Goal: Task Accomplishment & Management: Manage account settings

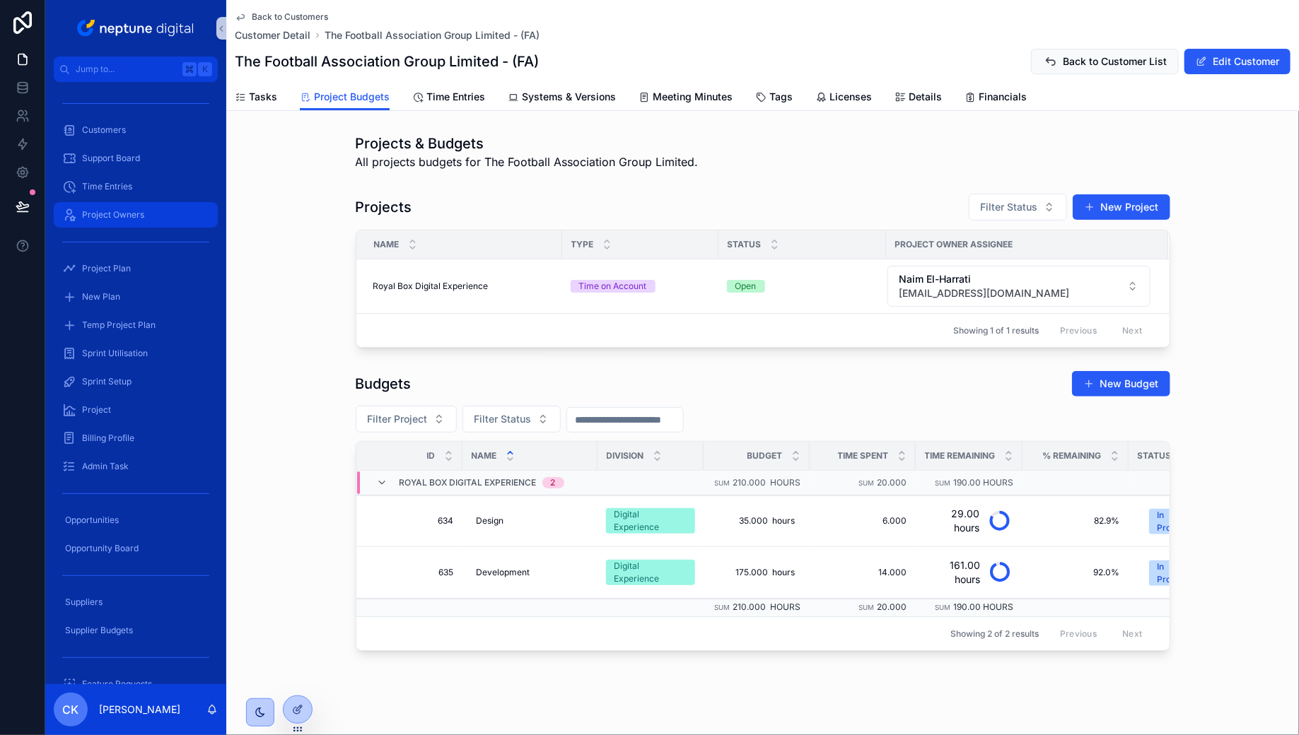
scroll to position [6, 0]
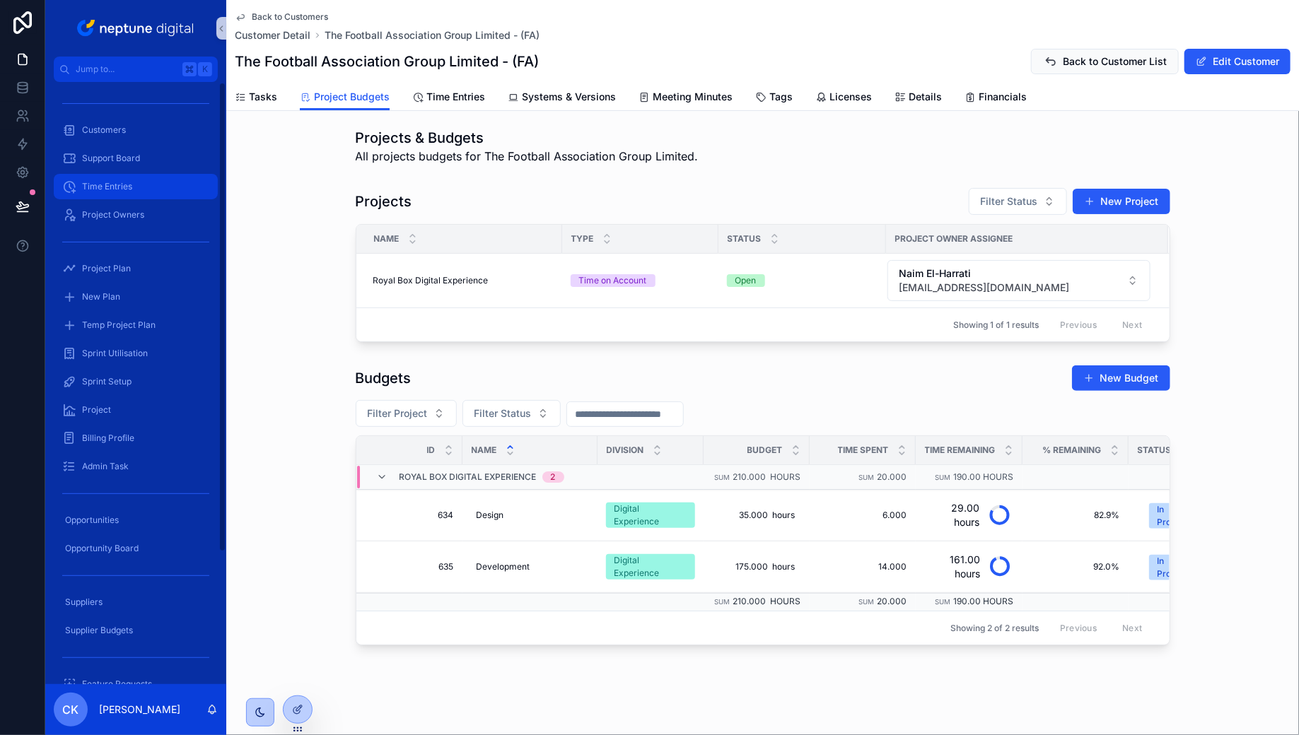
click at [124, 191] on span "Time Entries" at bounding box center [107, 186] width 50 height 11
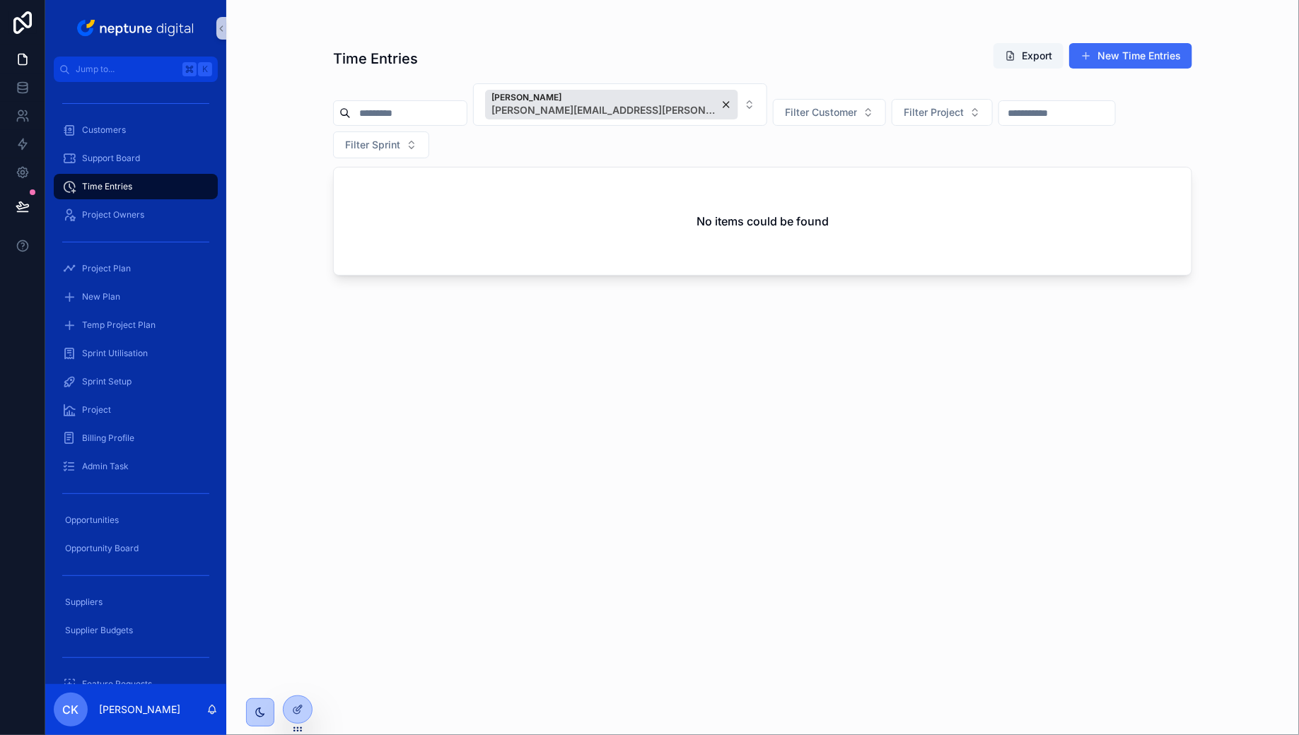
click at [1139, 52] on button "New Time Entries" at bounding box center [1130, 55] width 123 height 25
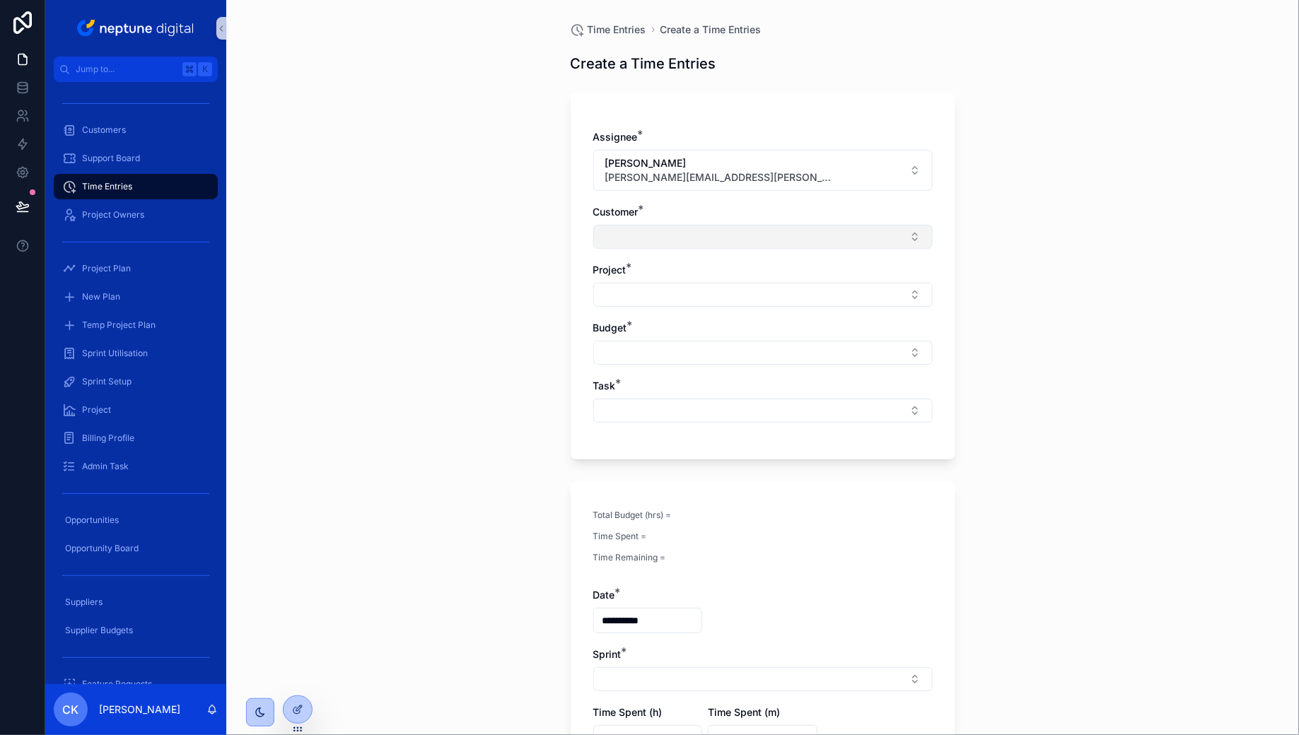
click at [797, 234] on button "Select Button" at bounding box center [762, 237] width 339 height 24
type input "*******"
click at [750, 280] on div "Bascule Underwriting" at bounding box center [763, 291] width 332 height 23
click at [744, 291] on button "Select Button" at bounding box center [762, 298] width 339 height 24
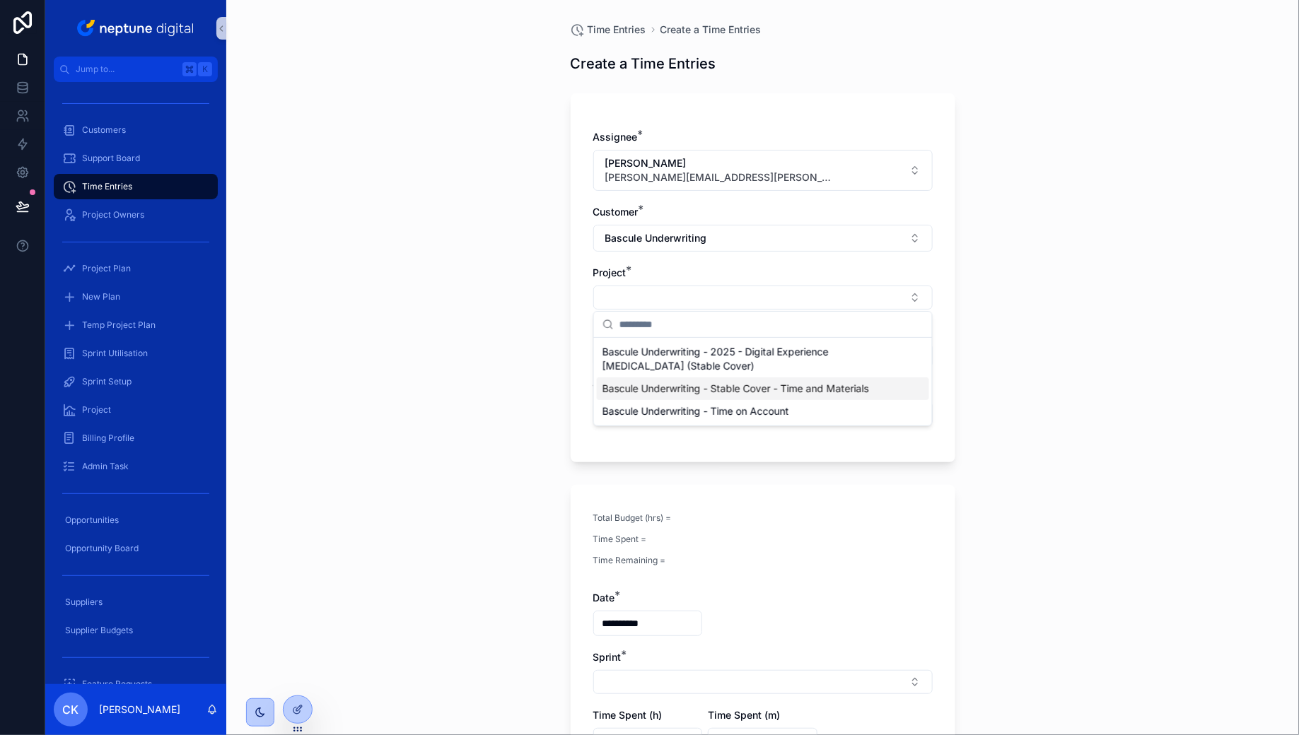
click at [756, 386] on span "Bascule Underwriting - Stable Cover - Time and Materials" at bounding box center [735, 389] width 267 height 14
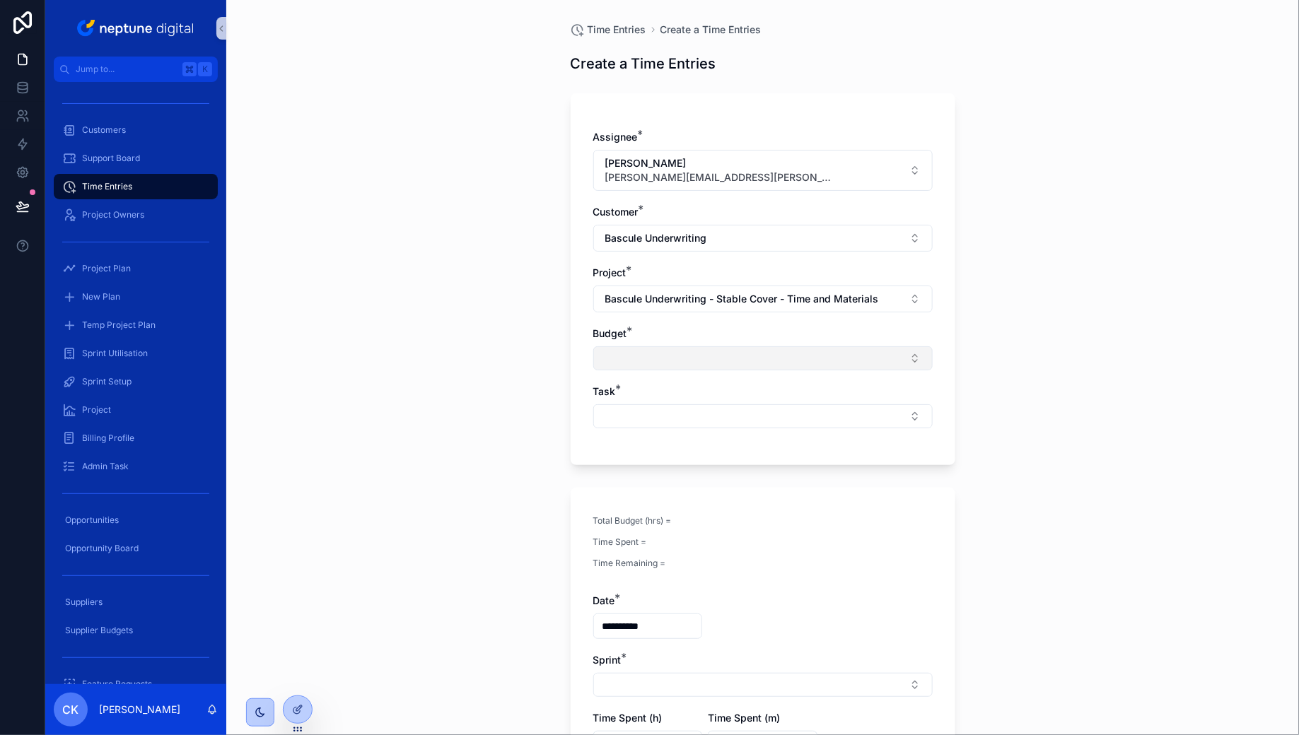
click at [740, 355] on button "Select Button" at bounding box center [762, 358] width 339 height 24
type input "*"
click at [766, 359] on button "Select Button" at bounding box center [762, 358] width 339 height 24
click at [759, 349] on button "Select Button" at bounding box center [762, 358] width 339 height 24
click at [754, 352] on button "Select Button" at bounding box center [762, 358] width 339 height 24
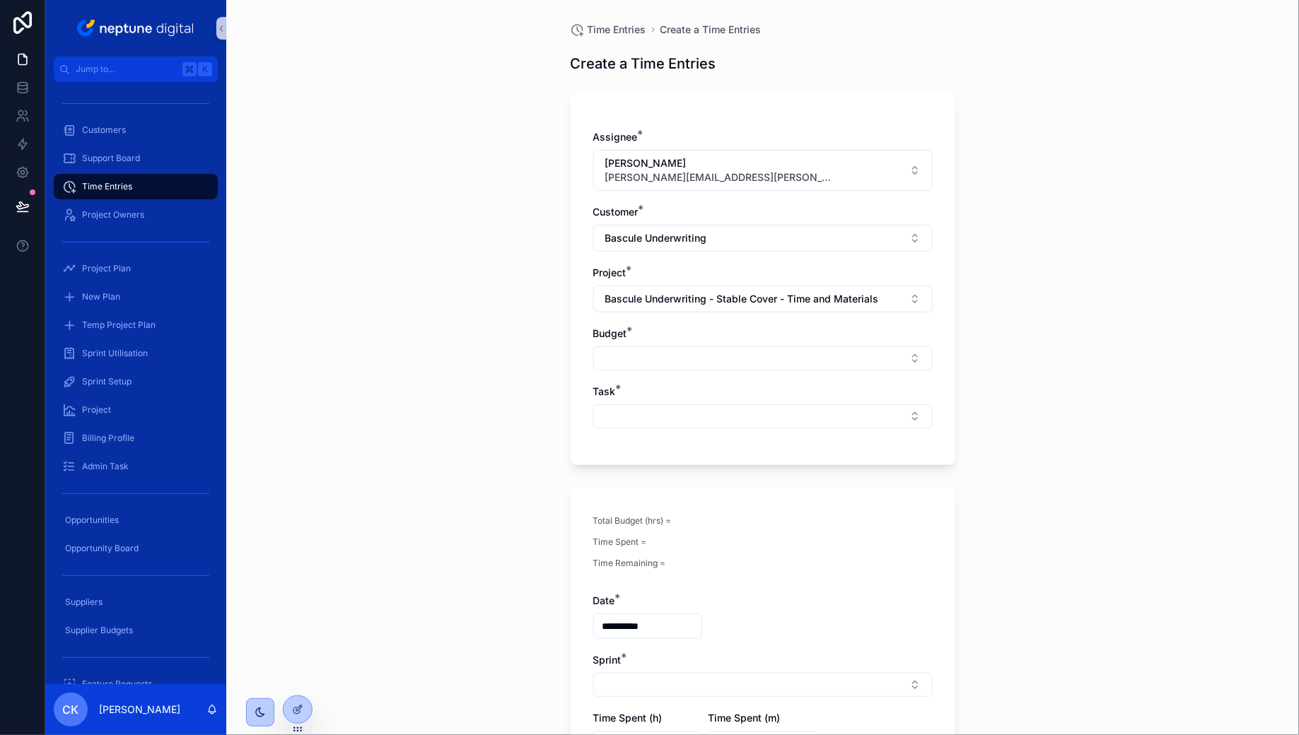
click at [754, 335] on div "Budget *" at bounding box center [762, 334] width 339 height 14
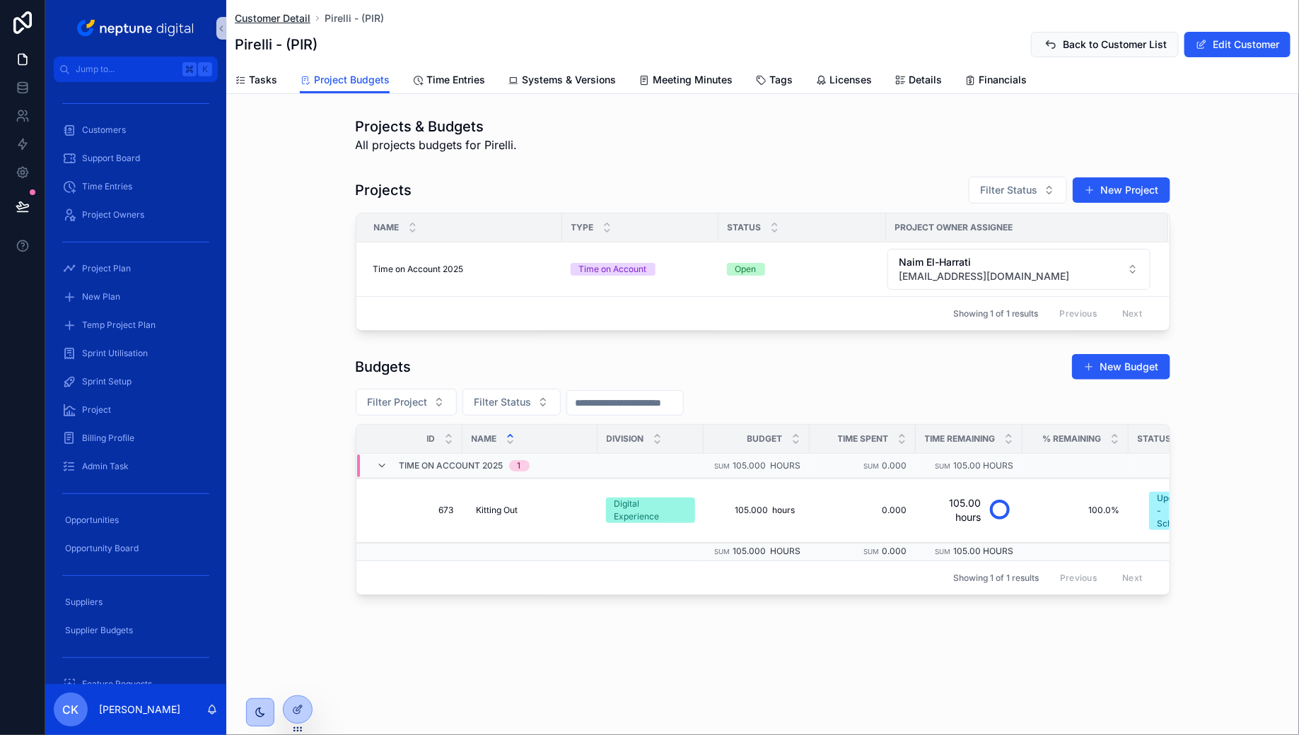
click at [291, 19] on span "Customer Detail" at bounding box center [273, 18] width 76 height 14
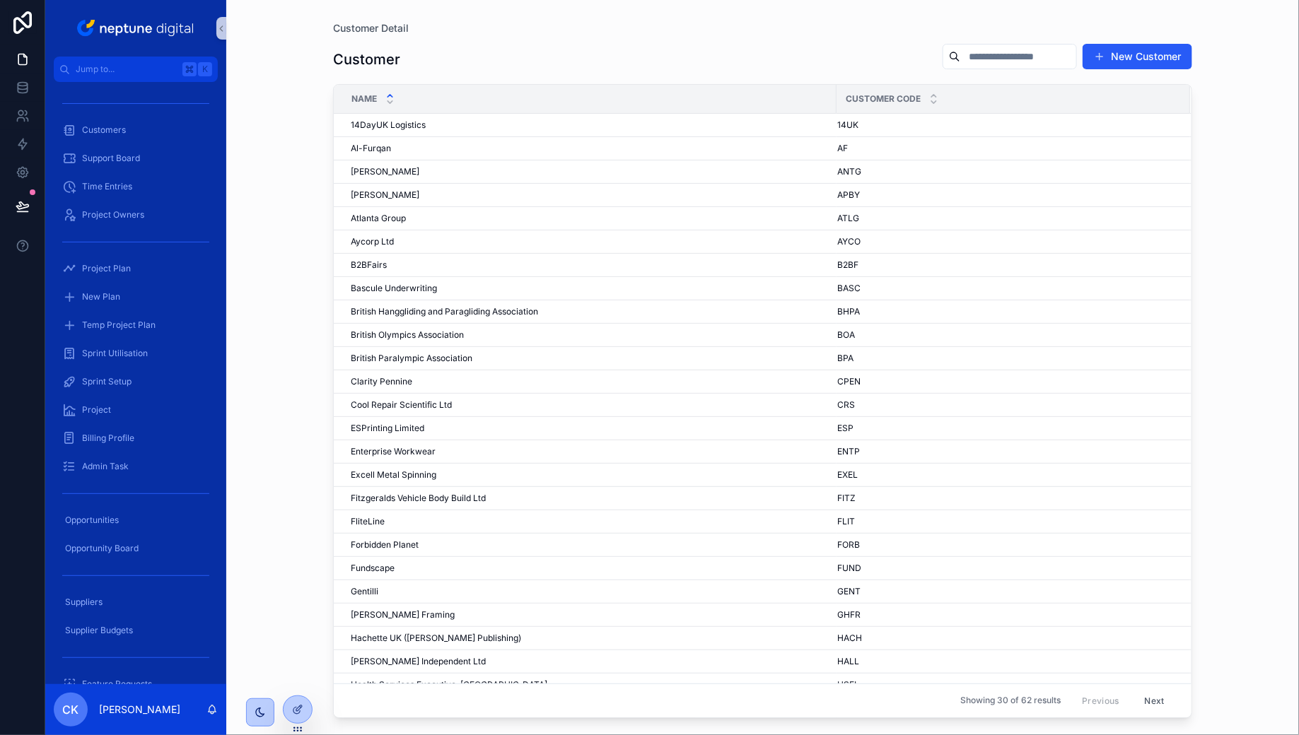
click at [998, 59] on input "scrollable content" at bounding box center [1018, 57] width 116 height 20
type input "******"
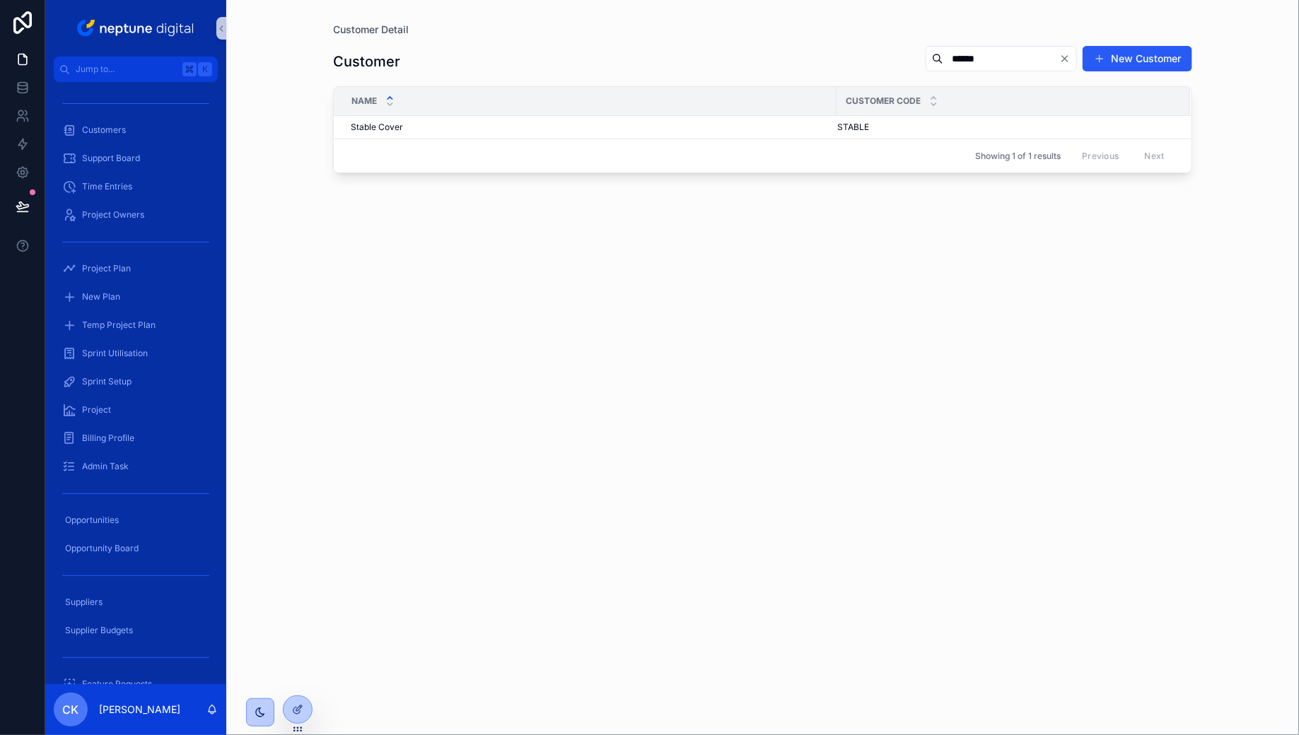
click at [496, 134] on td "Stable Cover Stable Cover" at bounding box center [585, 127] width 503 height 23
click at [455, 134] on td "Stable Cover Stable Cover" at bounding box center [585, 127] width 503 height 23
click at [448, 127] on div "Stable Cover Stable Cover" at bounding box center [589, 127] width 477 height 11
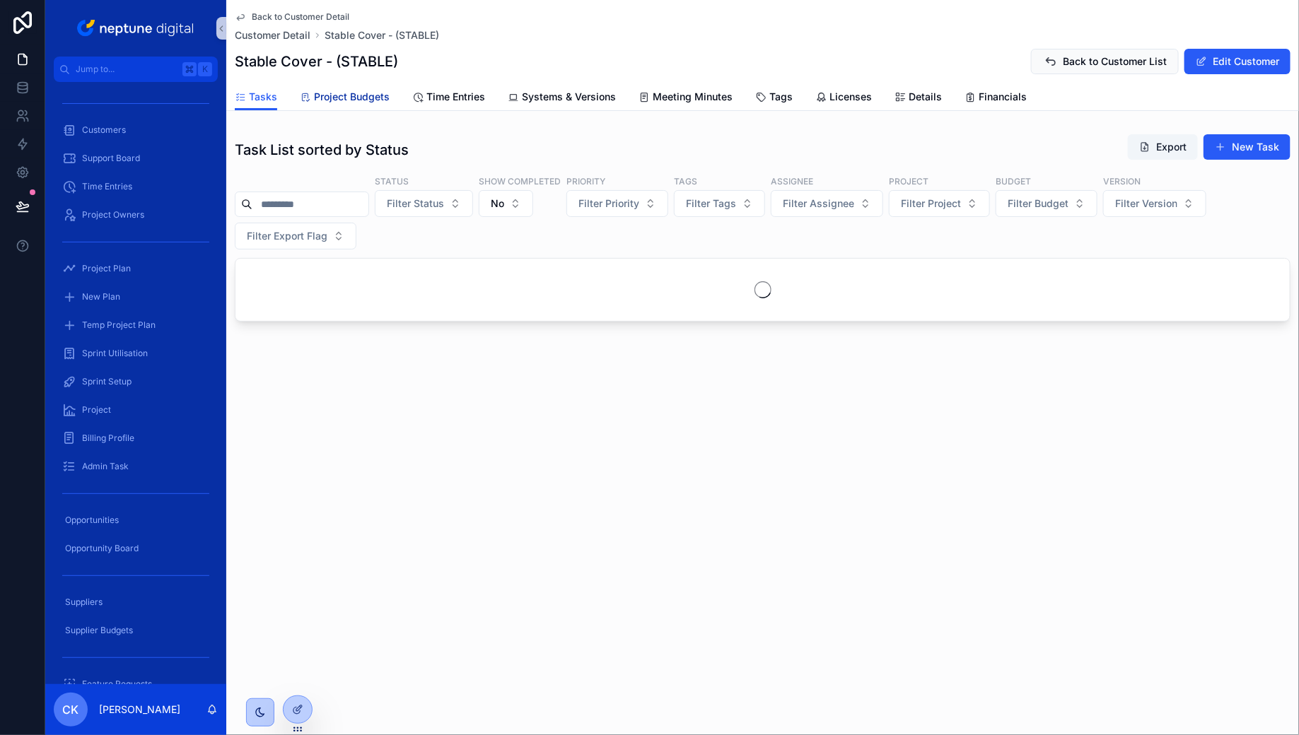
click at [373, 104] on link "Project Budgets" at bounding box center [345, 98] width 90 height 28
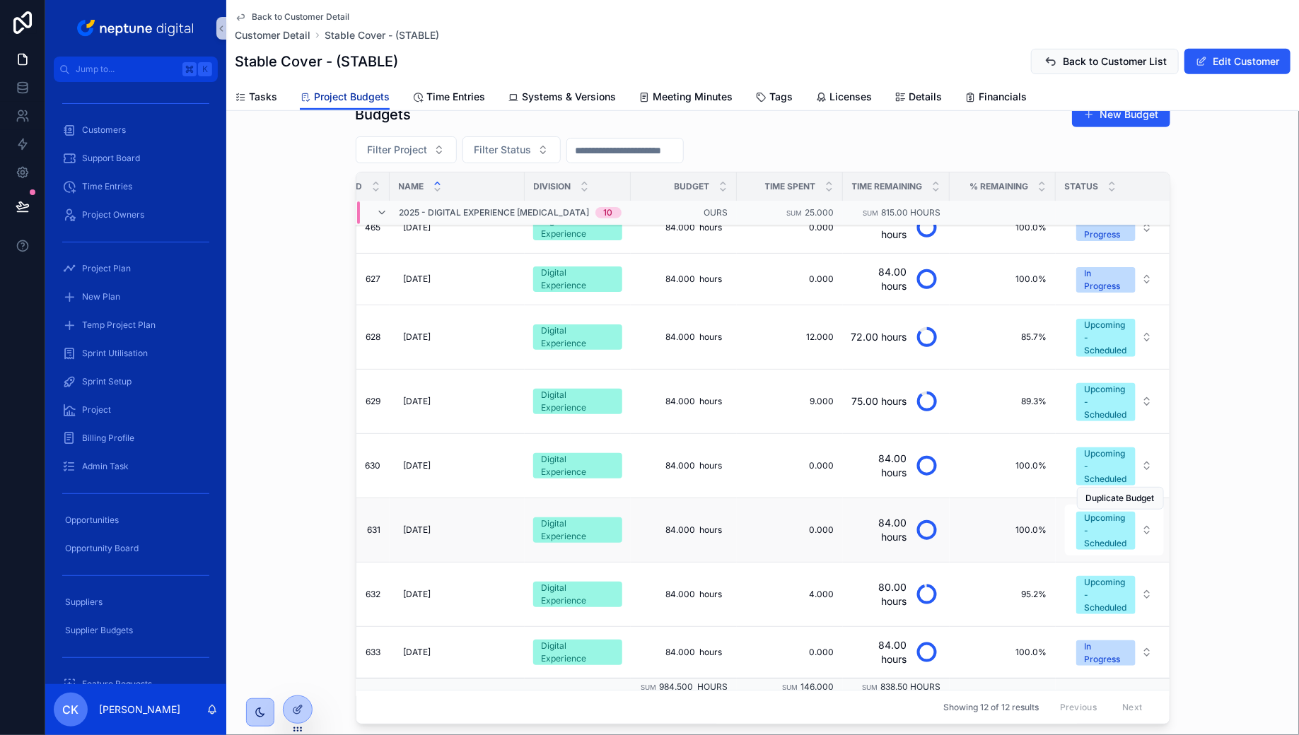
scroll to position [281, 64]
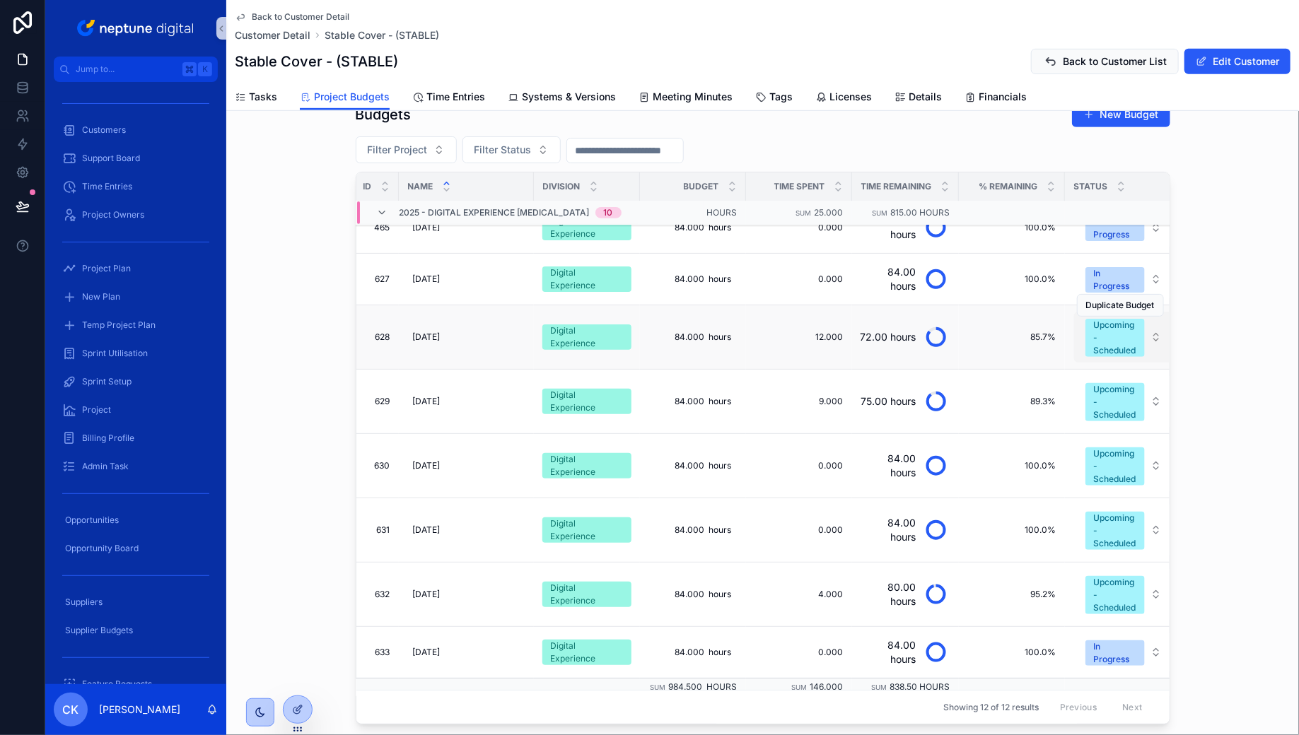
click at [1127, 331] on div "Upcoming - Scheduled" at bounding box center [1115, 338] width 42 height 38
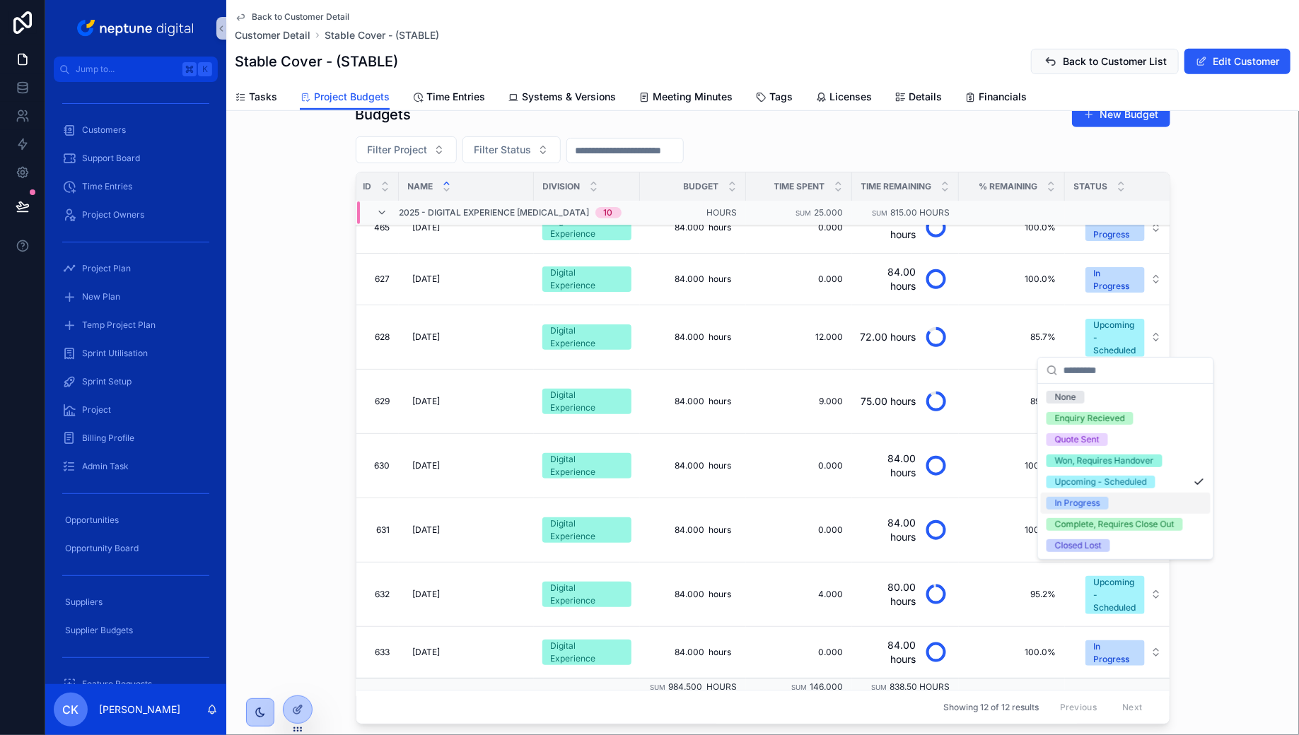
click at [1107, 497] on span "In Progress" at bounding box center [1077, 503] width 62 height 13
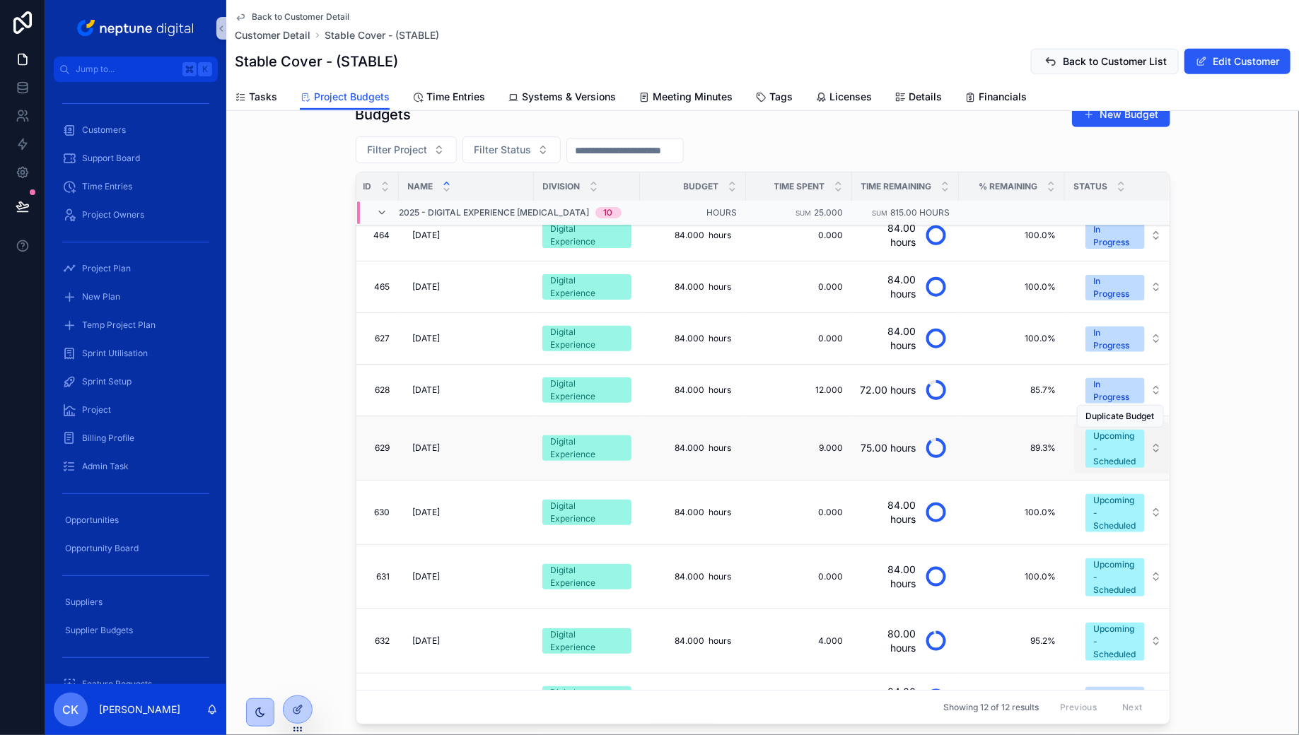
scroll to position [268, 64]
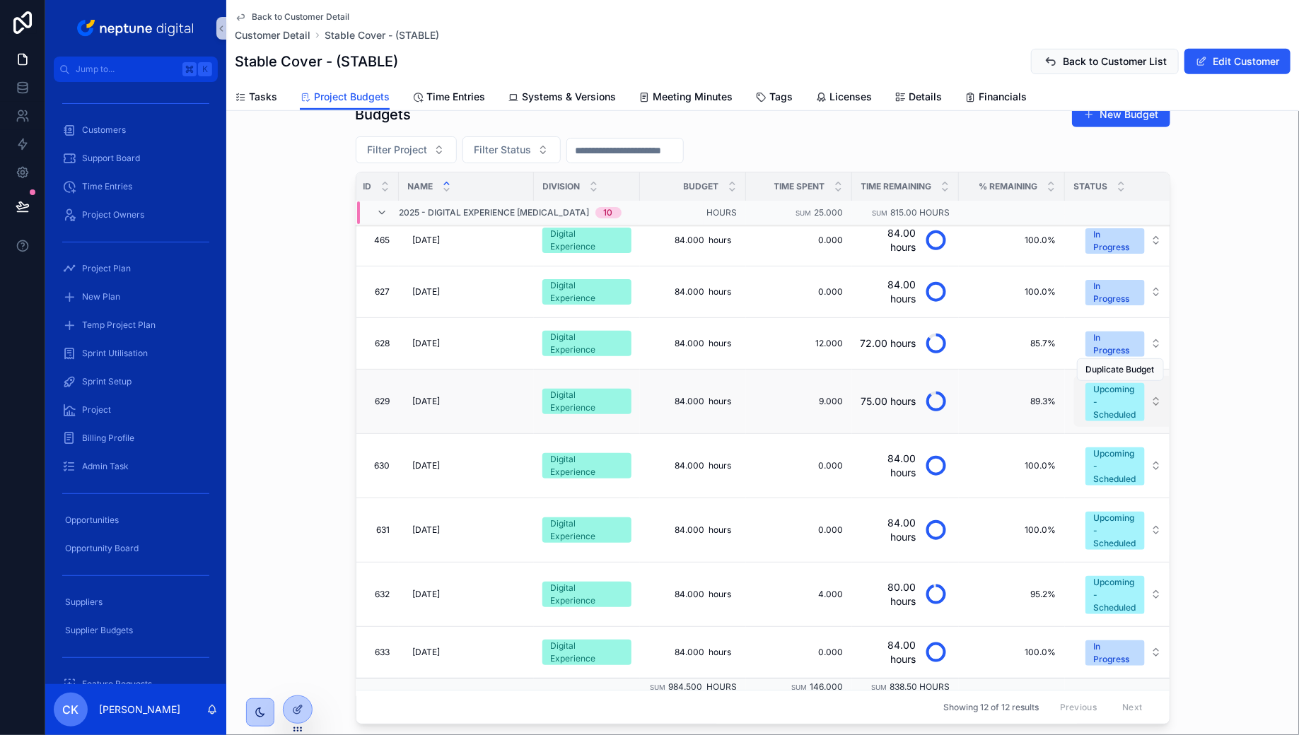
click at [1115, 405] on div "Upcoming - Scheduled" at bounding box center [1115, 402] width 42 height 38
click at [1112, 402] on div "Duplicate Budget" at bounding box center [1120, 434] width 87 height 64
click at [1116, 402] on div "Duplicate Budget" at bounding box center [1120, 434] width 87 height 64
click at [1114, 387] on div "Duplicate Budget" at bounding box center [1120, 370] width 87 height 64
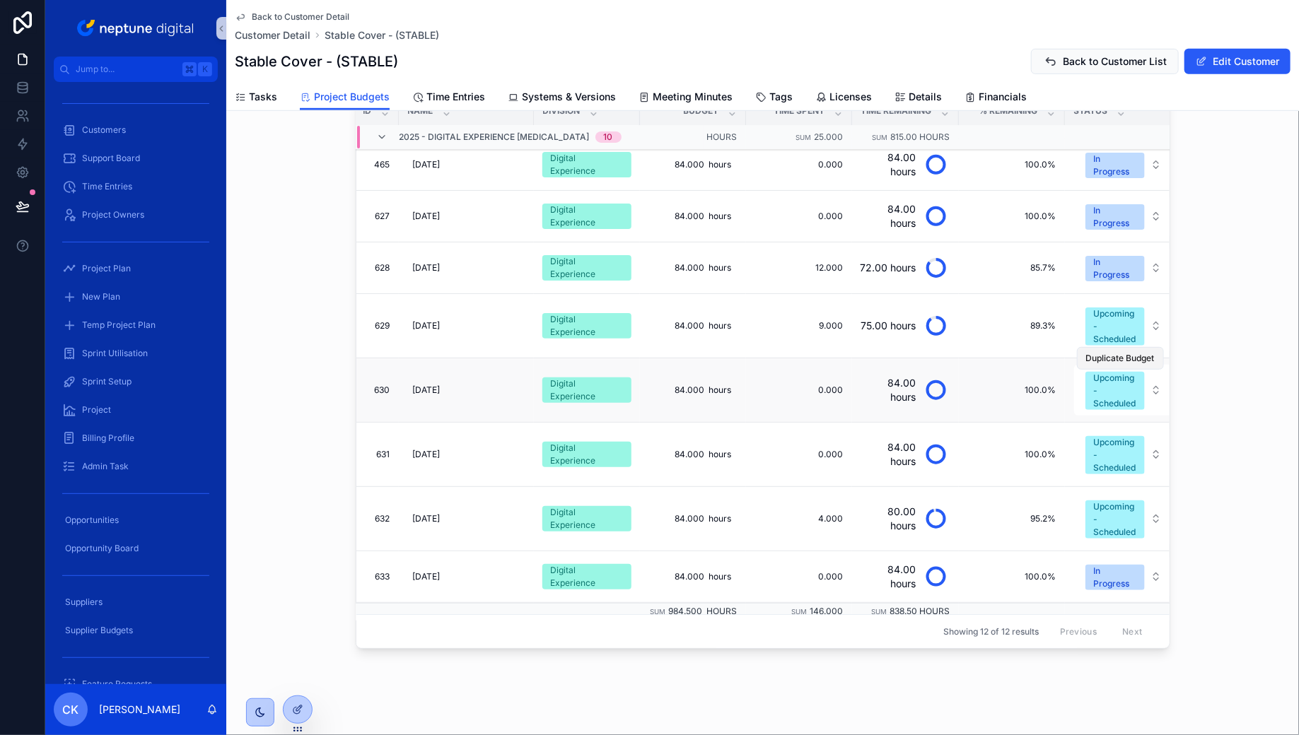
scroll to position [402, 0]
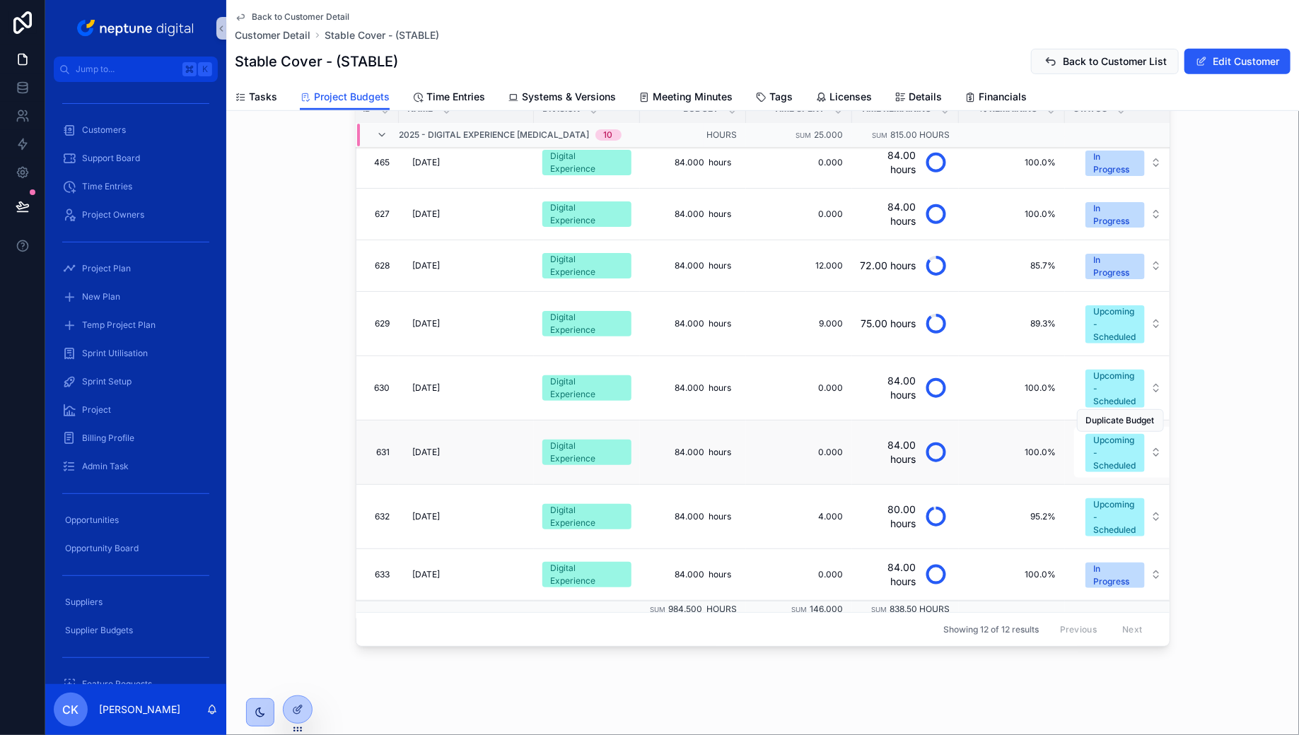
click at [1112, 393] on div "Duplicate Budget" at bounding box center [1120, 421] width 87 height 64
click at [1118, 374] on div "Duplicate Budget" at bounding box center [1120, 356] width 87 height 64
click at [997, 367] on td "100.0% 100.0%" at bounding box center [1012, 388] width 106 height 64
click at [1003, 382] on span "100.0%" at bounding box center [1011, 387] width 89 height 11
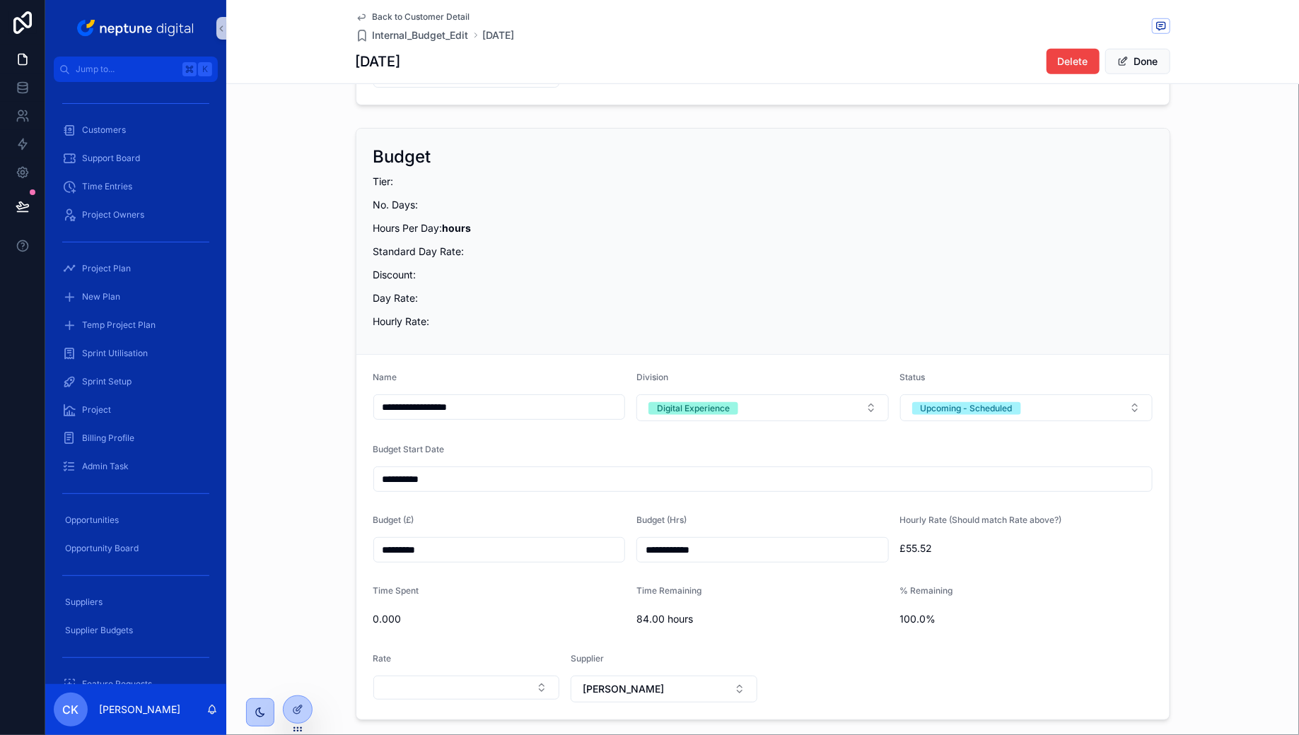
scroll to position [727, 0]
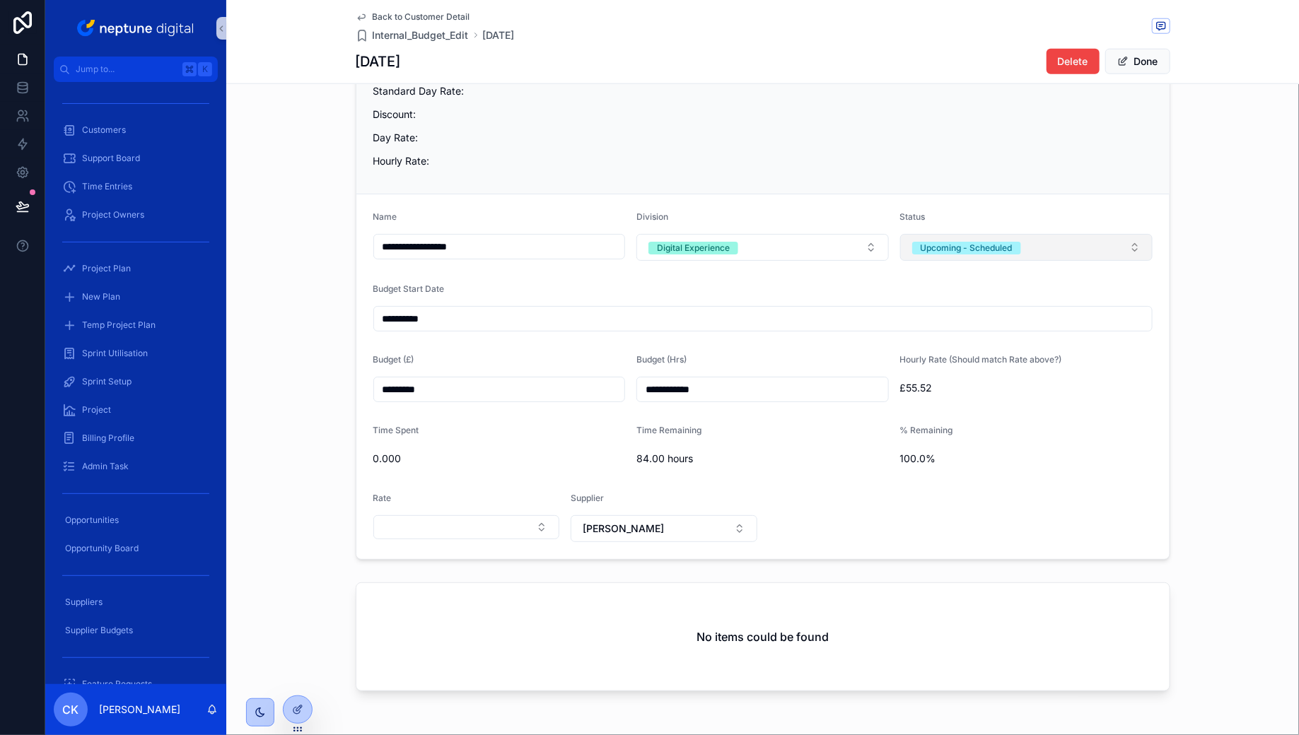
click at [1019, 242] on span "Upcoming - Scheduled" at bounding box center [966, 248] width 109 height 13
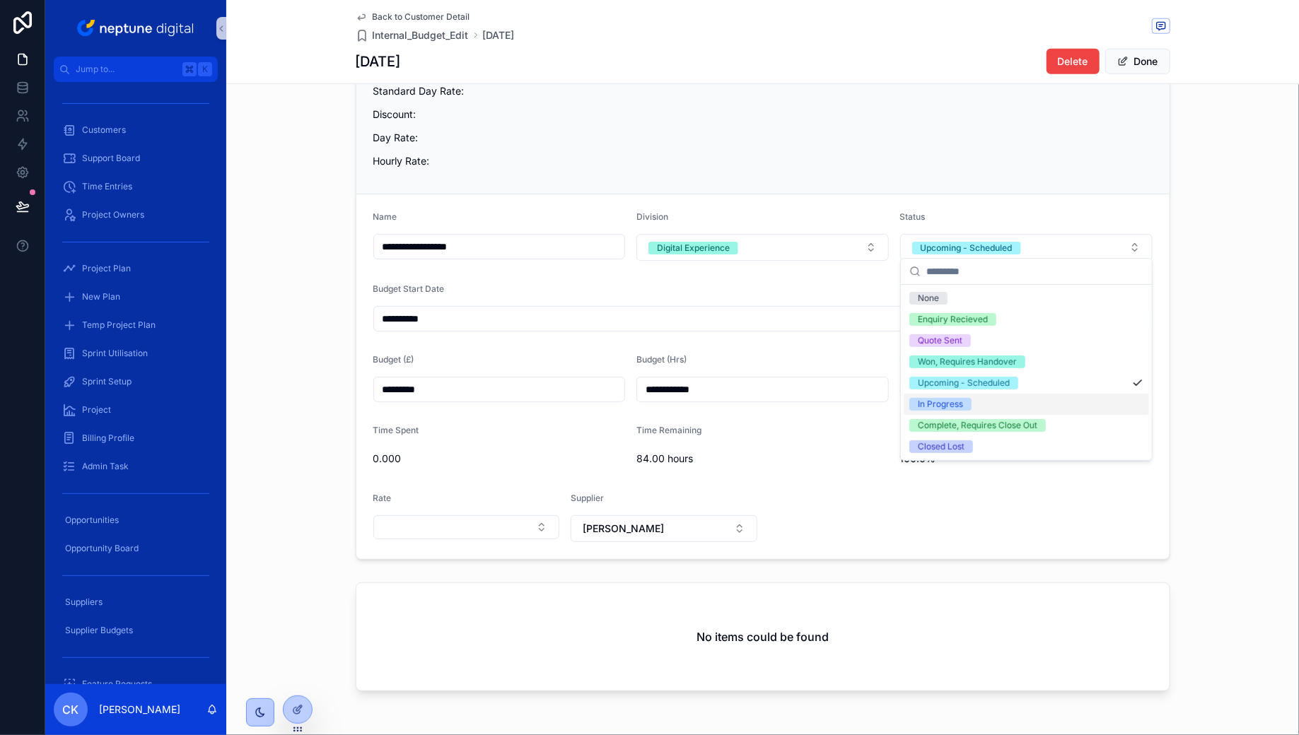
click at [978, 400] on div "In Progress" at bounding box center [1025, 404] width 245 height 21
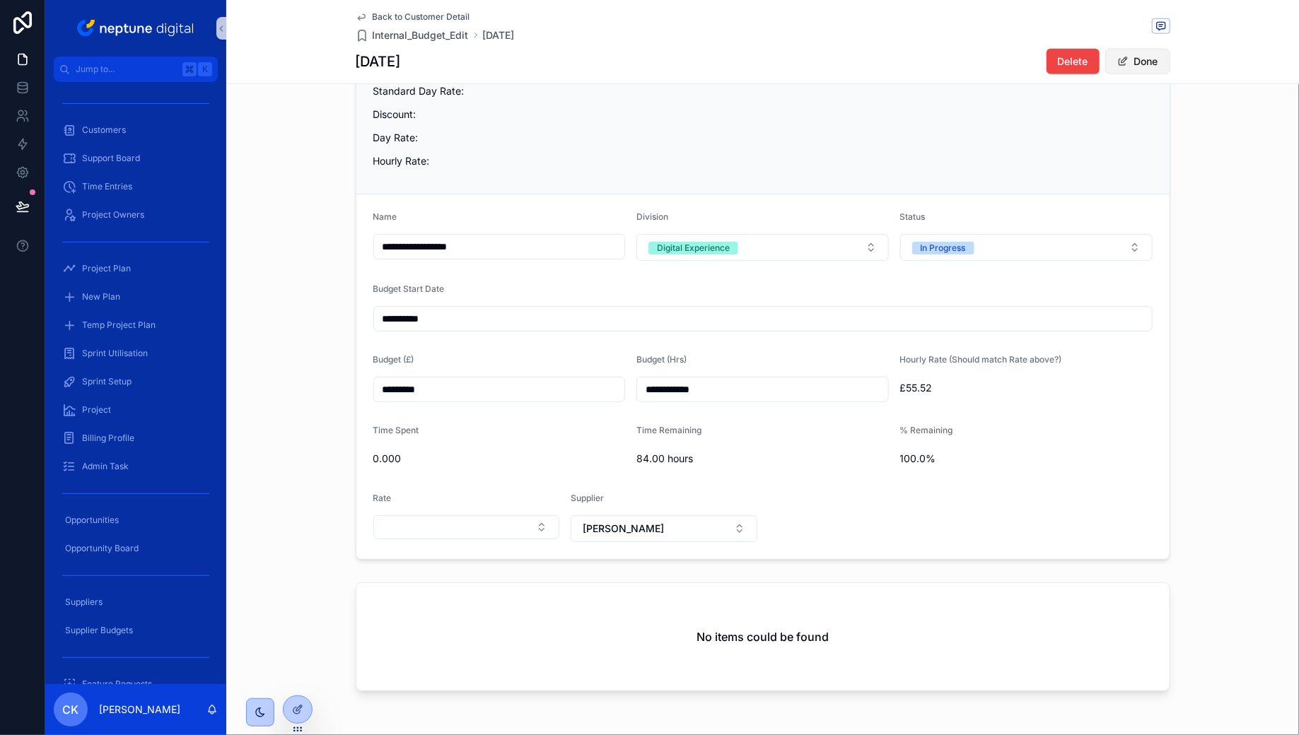
click at [1142, 63] on button "Done" at bounding box center [1137, 61] width 65 height 25
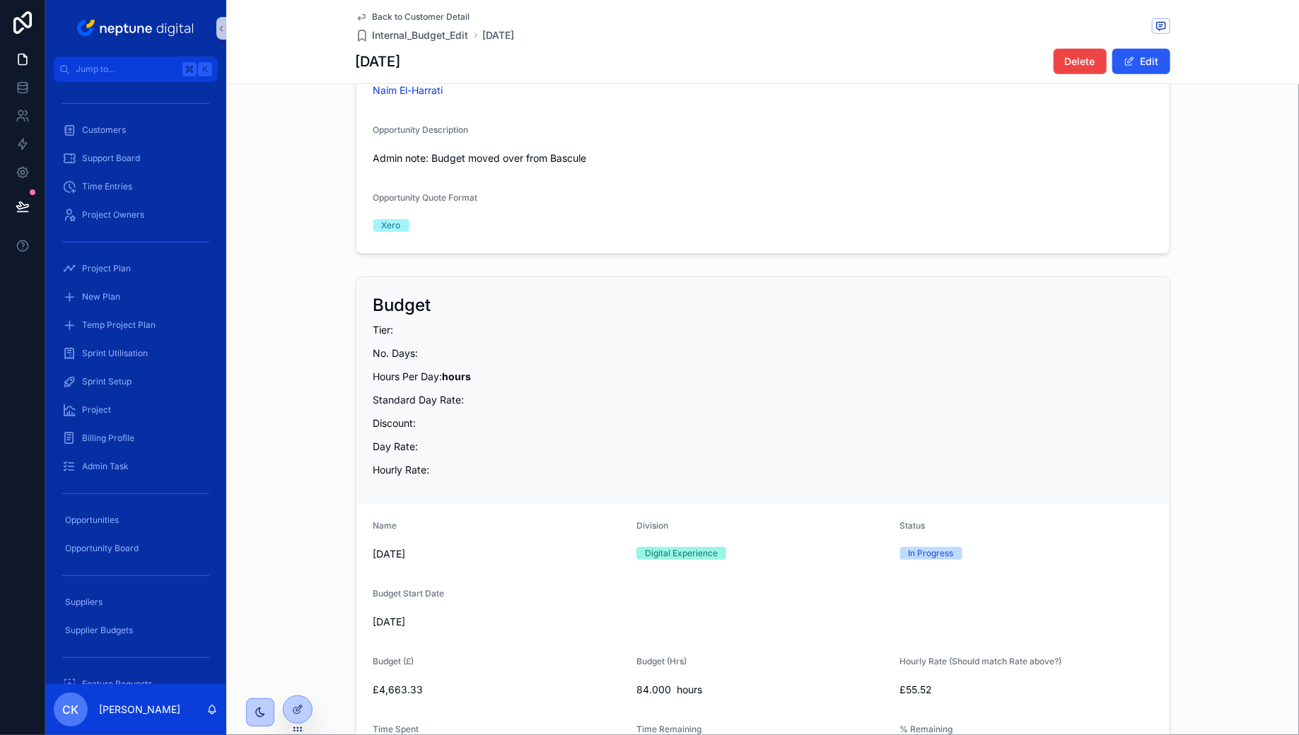
scroll to position [344, 0]
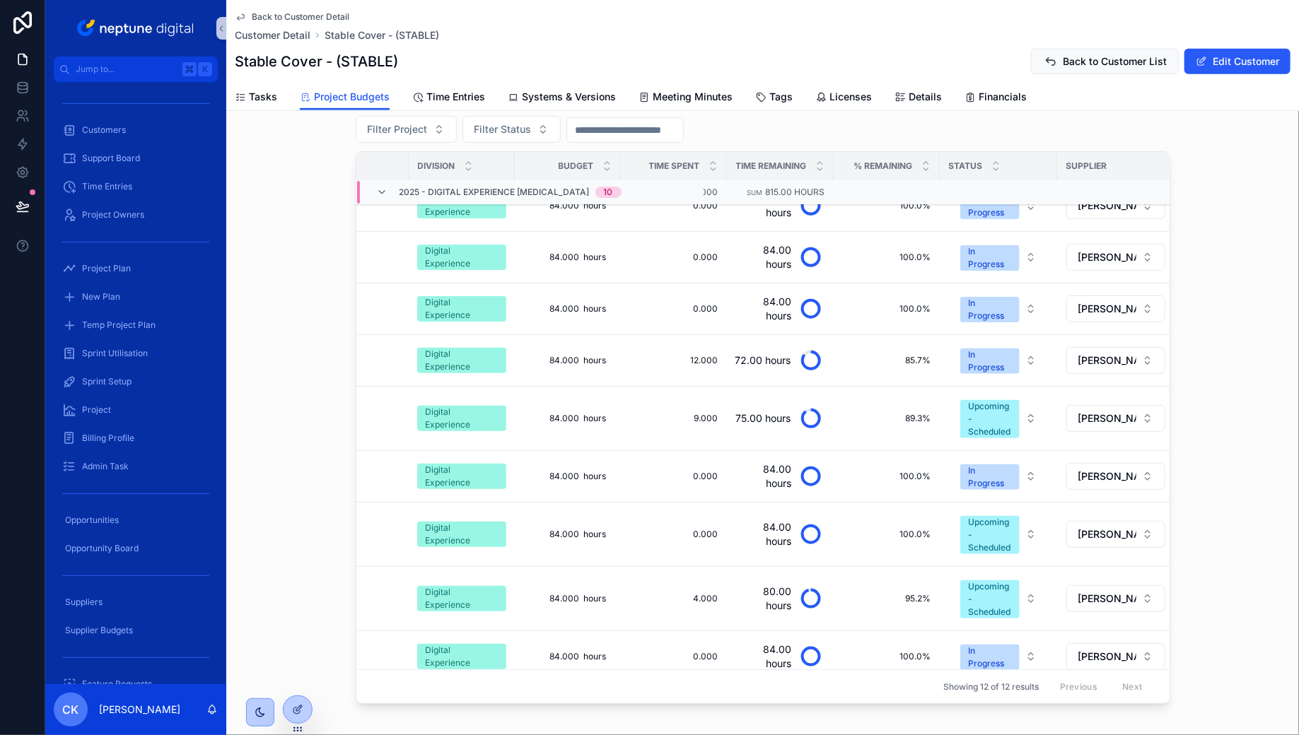
scroll to position [230, 295]
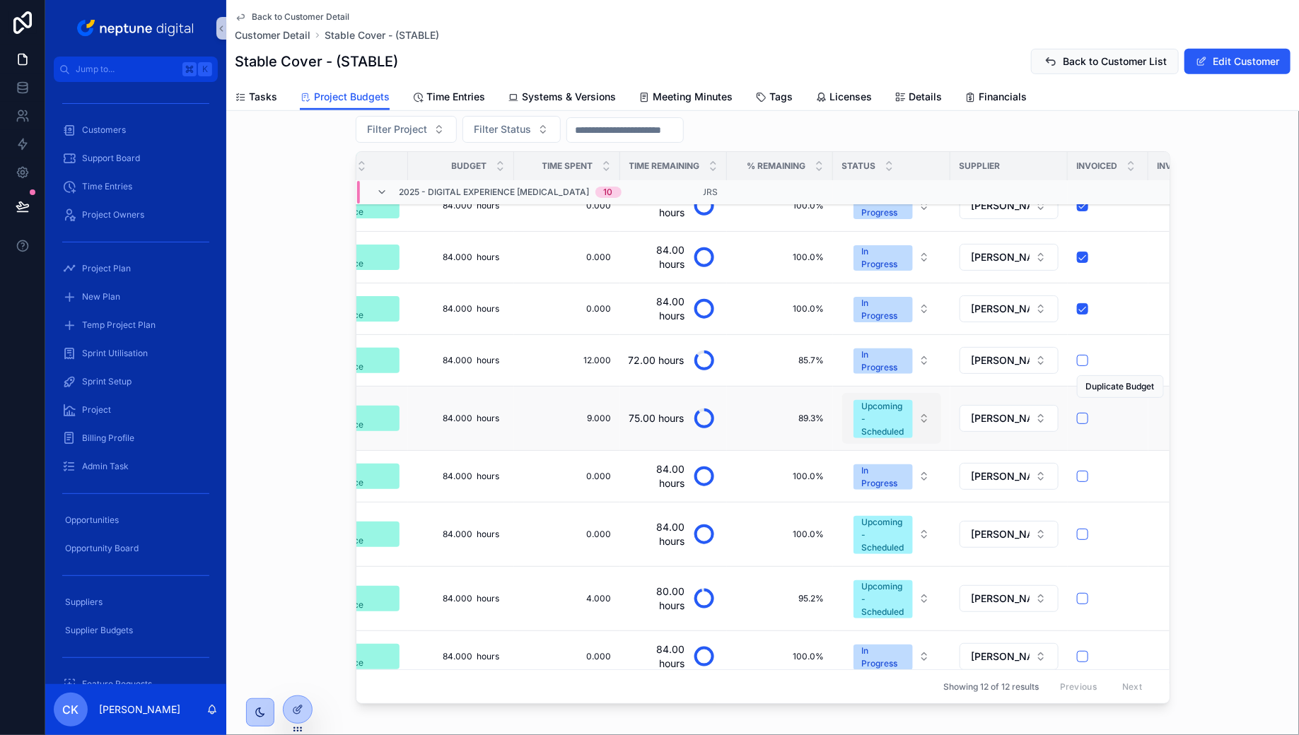
click at [926, 413] on button "Upcoming - Scheduled" at bounding box center [891, 418] width 99 height 51
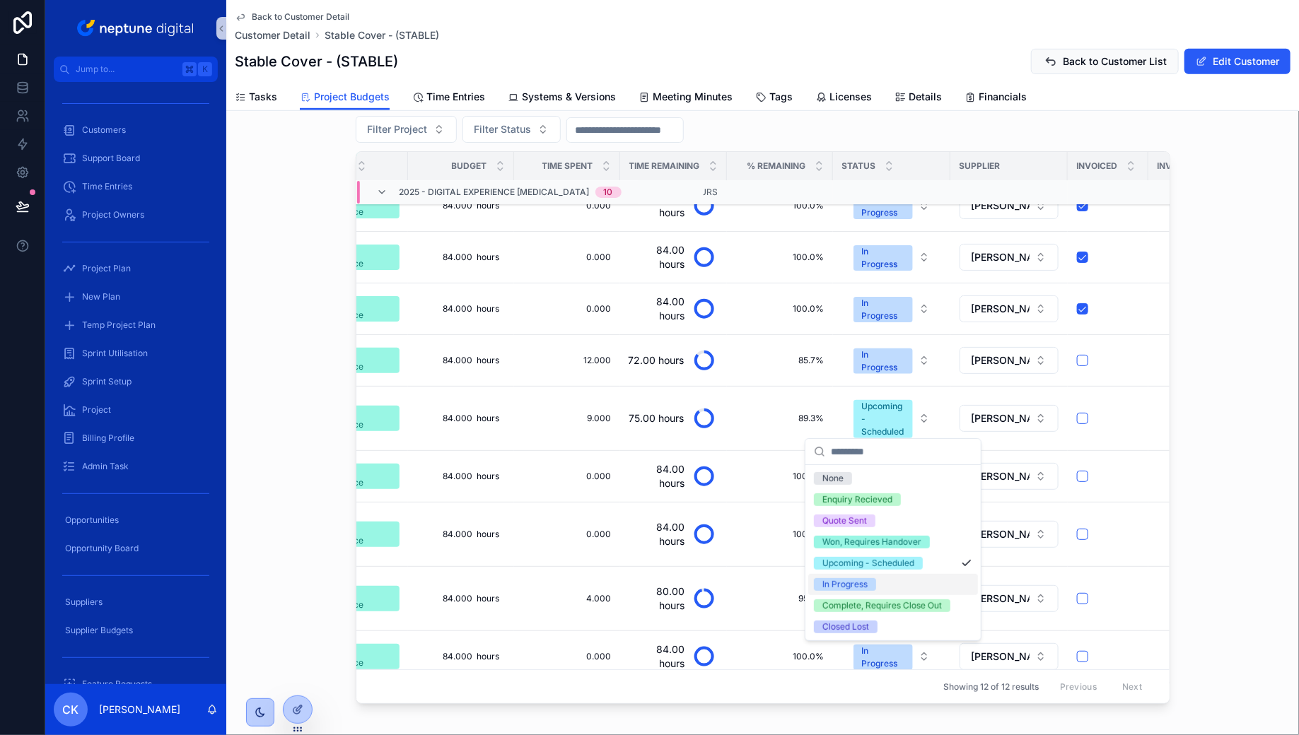
click at [902, 578] on div "In Progress" at bounding box center [893, 584] width 170 height 21
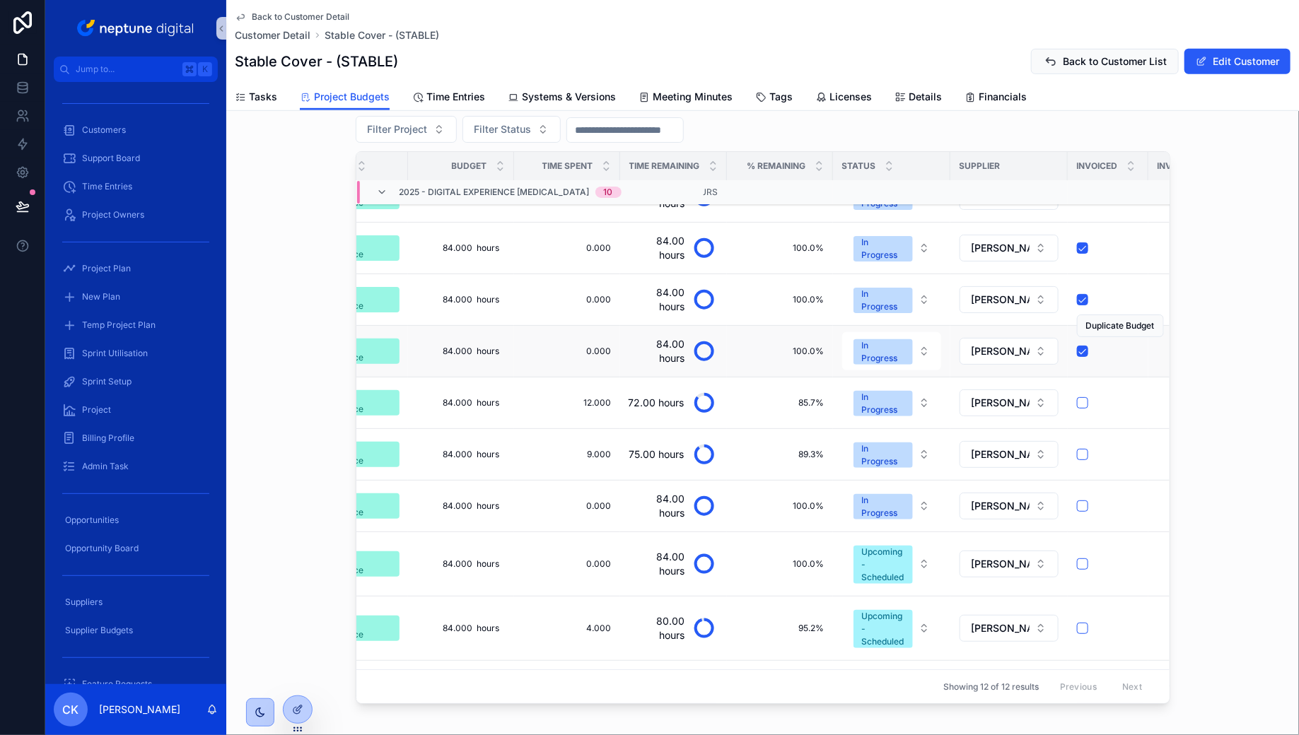
scroll to position [242, 295]
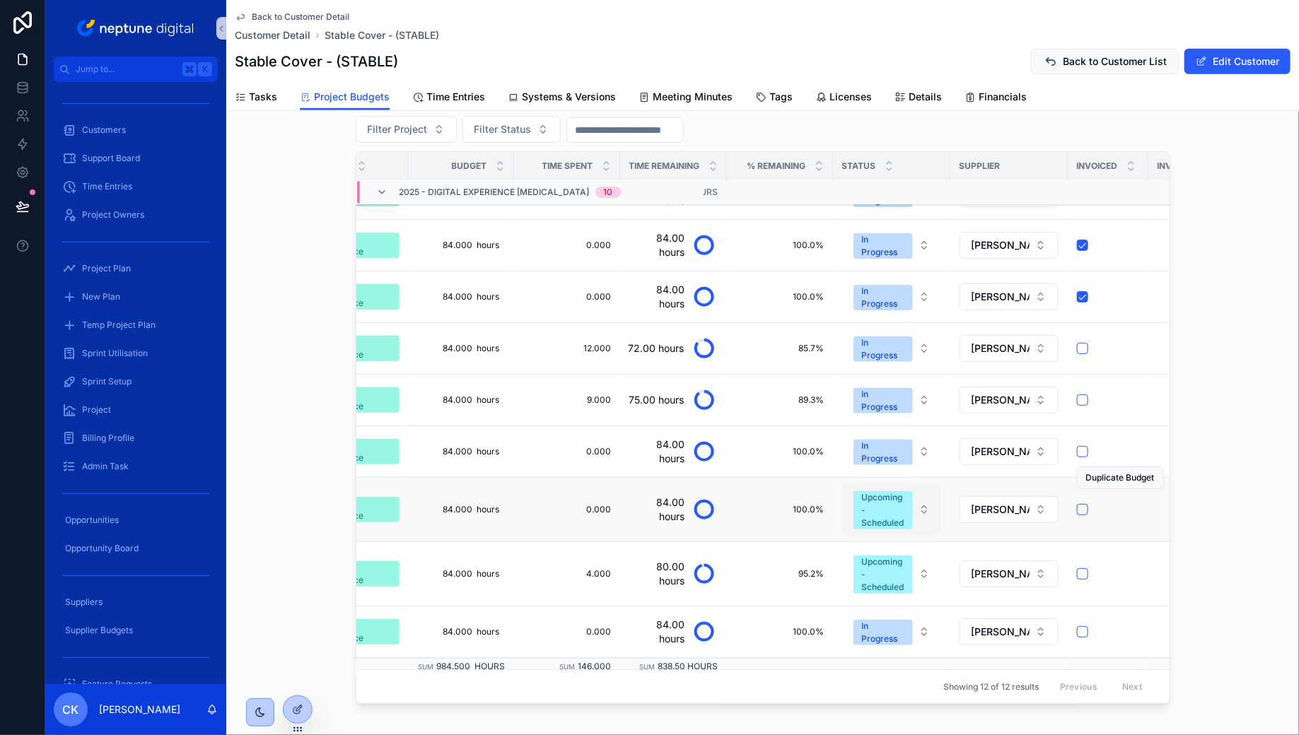
click at [927, 507] on button "Upcoming - Scheduled" at bounding box center [891, 509] width 99 height 51
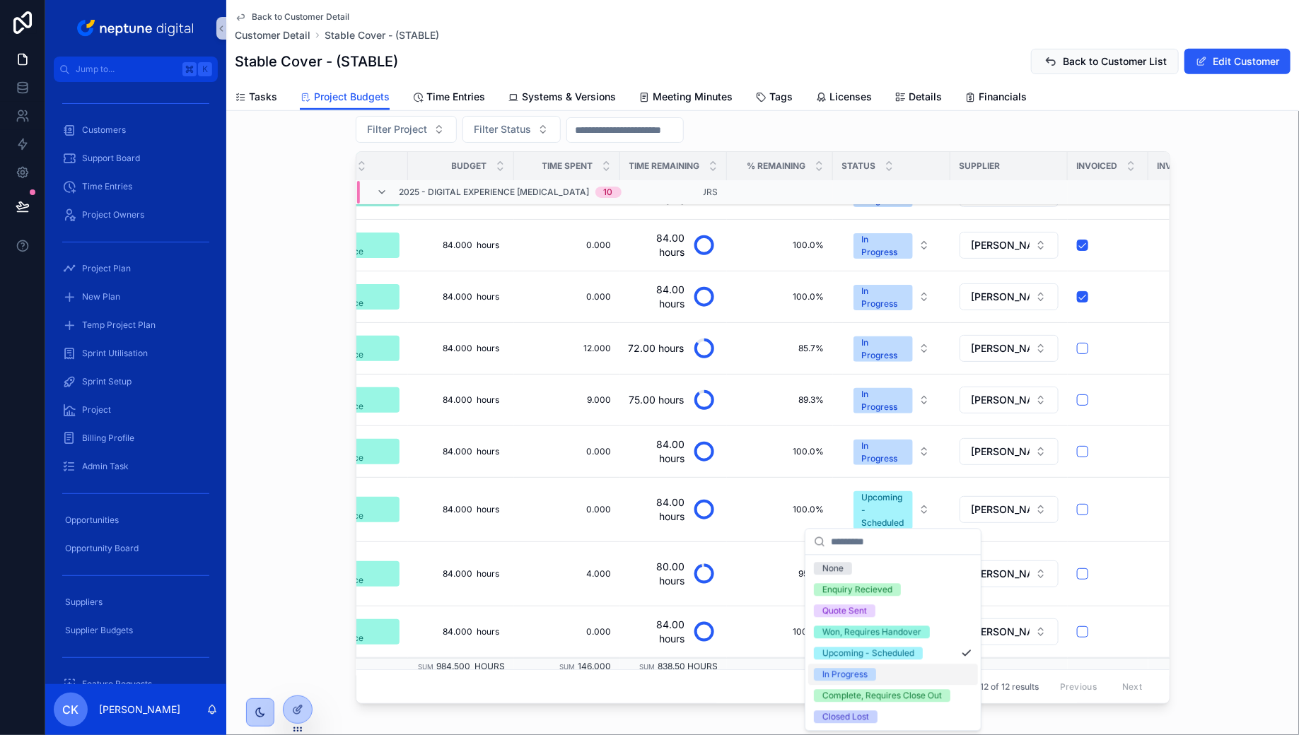
click at [901, 672] on div "In Progress" at bounding box center [893, 674] width 170 height 21
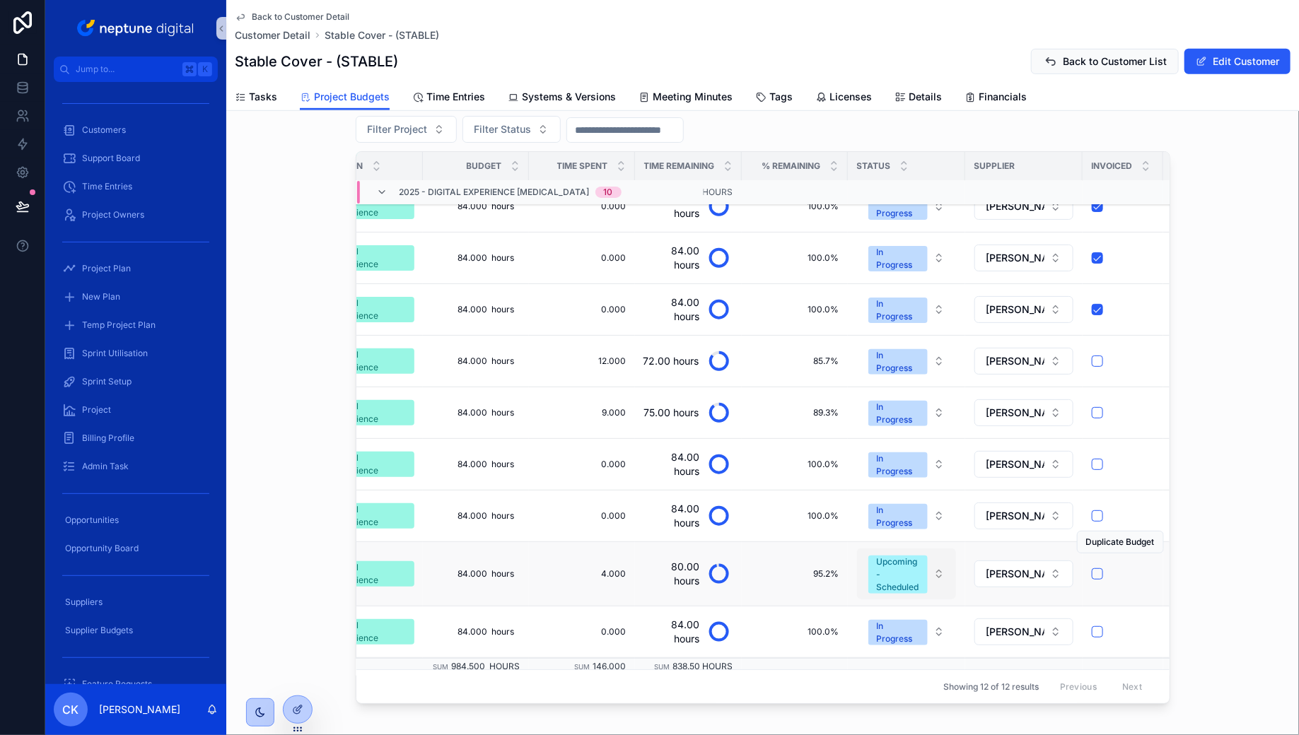
scroll to position [230, 294]
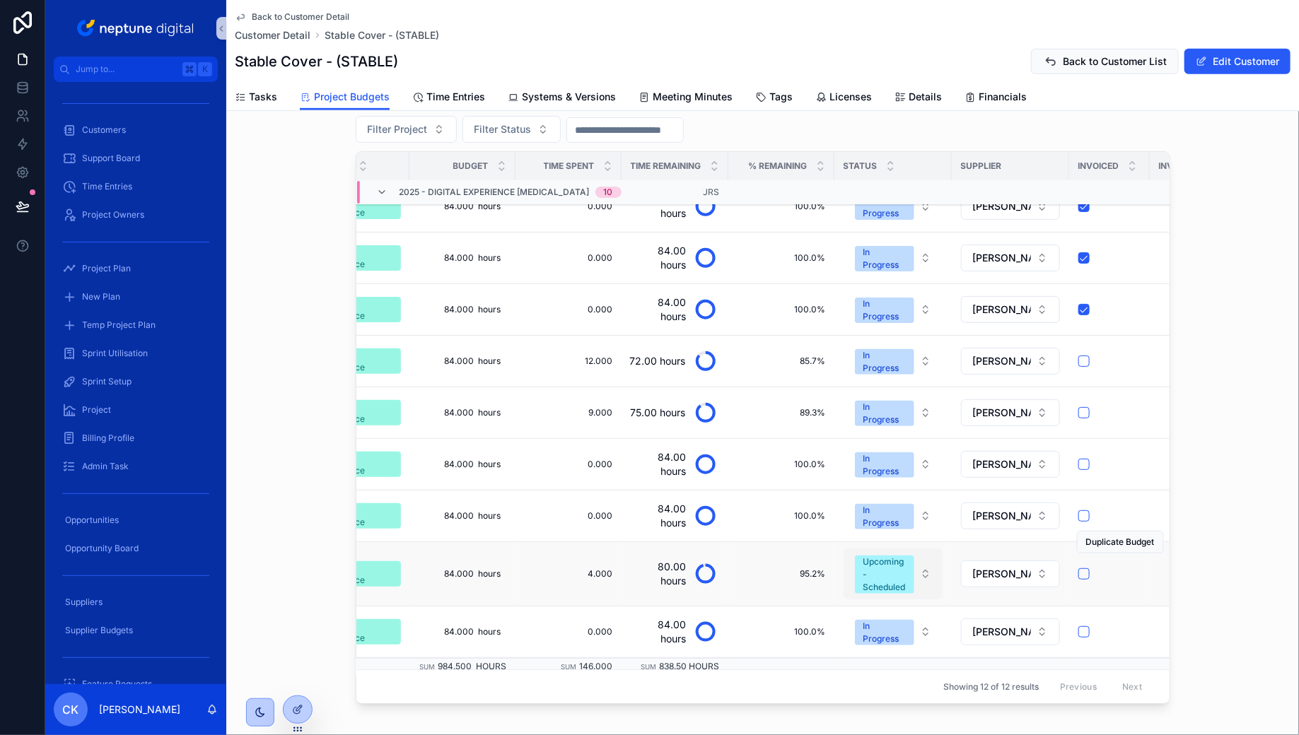
click at [930, 562] on button "Upcoming - Scheduled" at bounding box center [892, 574] width 99 height 51
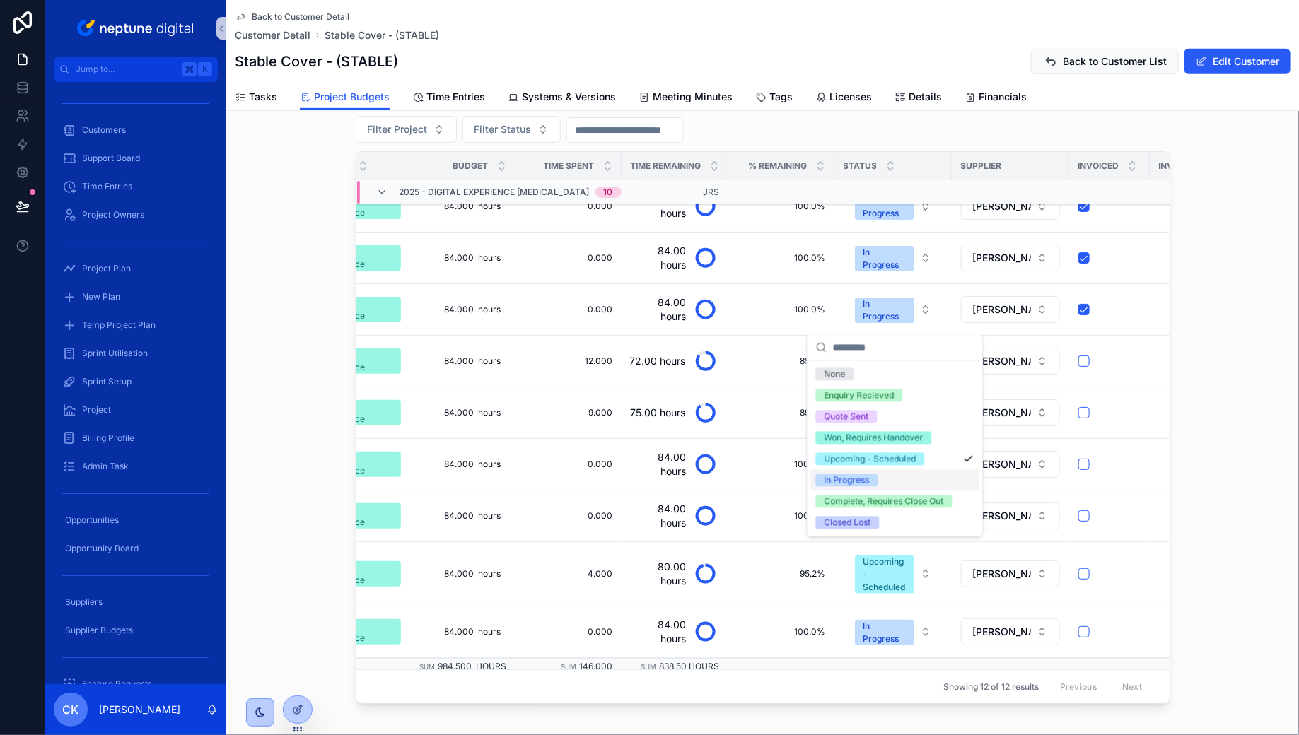
click at [895, 477] on div "In Progress" at bounding box center [895, 480] width 170 height 21
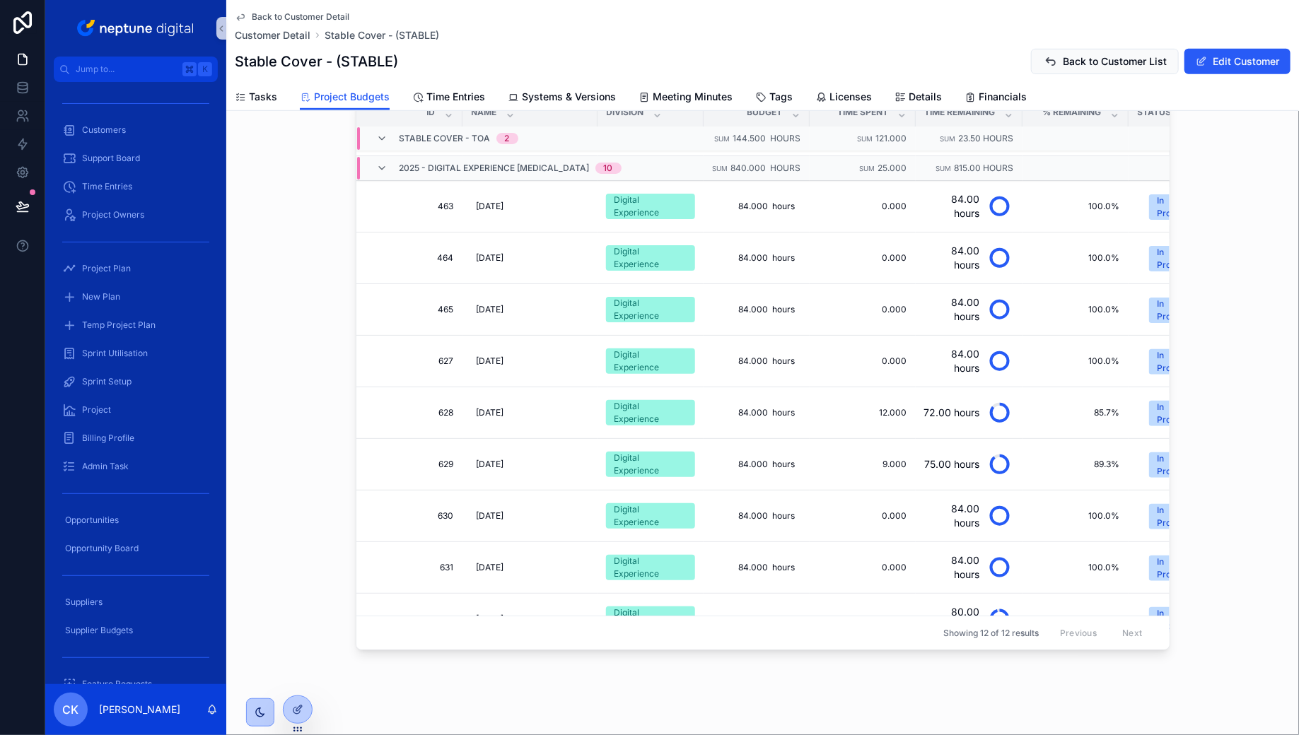
scroll to position [404, 0]
